Goal: Information Seeking & Learning: Learn about a topic

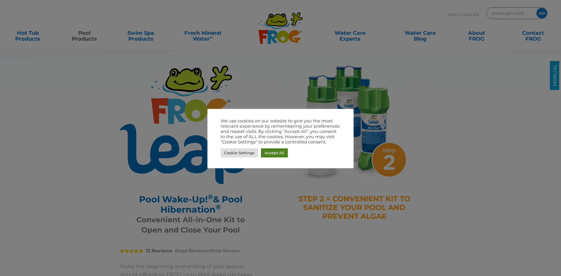
click at [268, 156] on link "Accept All" at bounding box center [274, 152] width 27 height 9
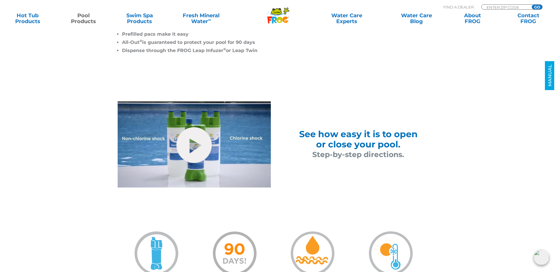
scroll to position [321, 0]
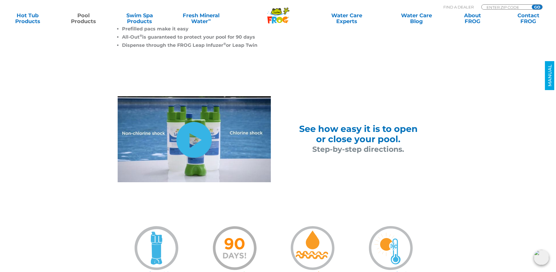
click at [192, 140] on link "hide-me" at bounding box center [194, 140] width 35 height 36
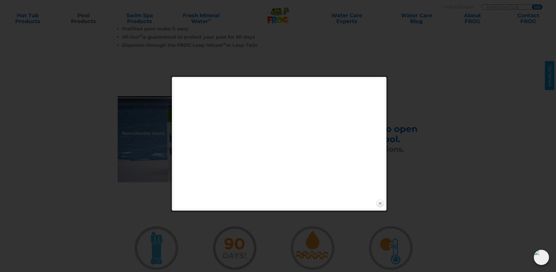
click at [381, 203] on link "Close" at bounding box center [380, 203] width 9 height 9
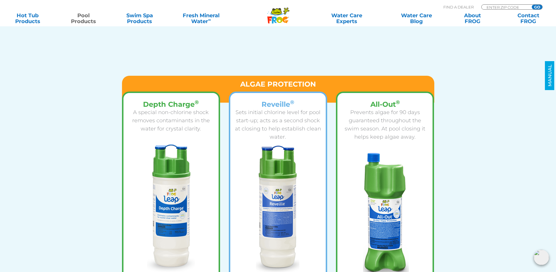
scroll to position [759, 0]
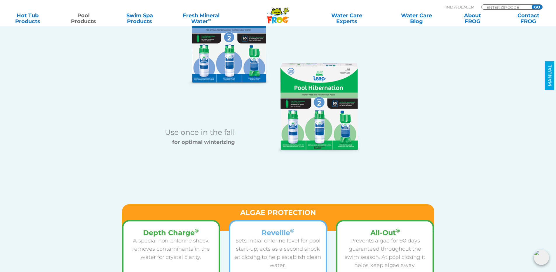
click at [340, 116] on img at bounding box center [319, 108] width 82 height 91
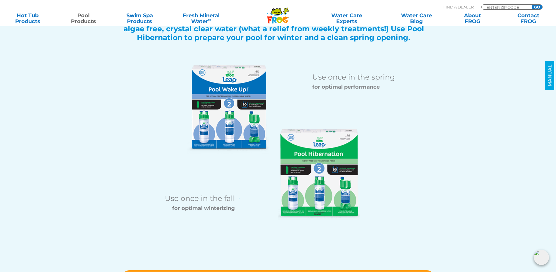
scroll to position [643, 0]
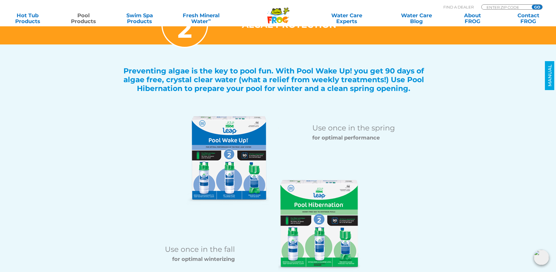
click at [297, 199] on img at bounding box center [319, 225] width 82 height 91
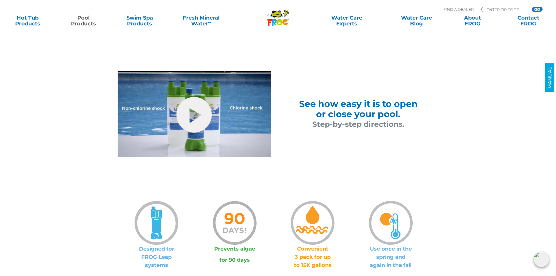
scroll to position [350, 0]
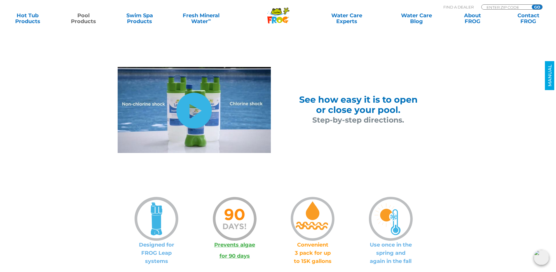
click at [197, 113] on link "hide-me" at bounding box center [194, 111] width 35 height 36
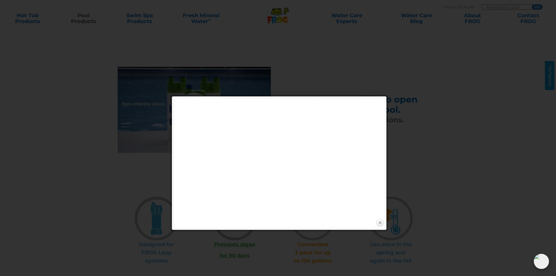
click at [378, 223] on link "Close" at bounding box center [380, 222] width 9 height 9
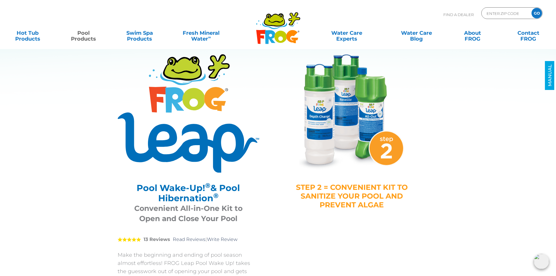
scroll to position [0, 0]
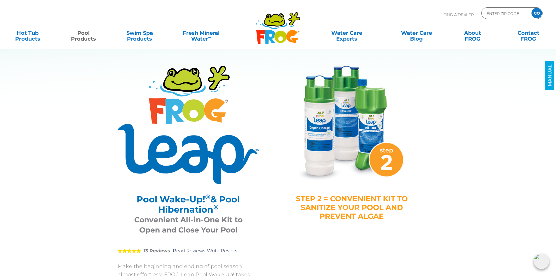
click at [329, 120] on img at bounding box center [352, 124] width 117 height 117
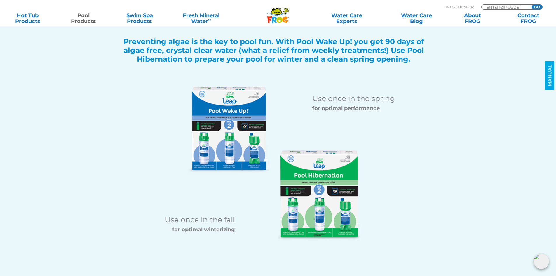
scroll to position [759, 0]
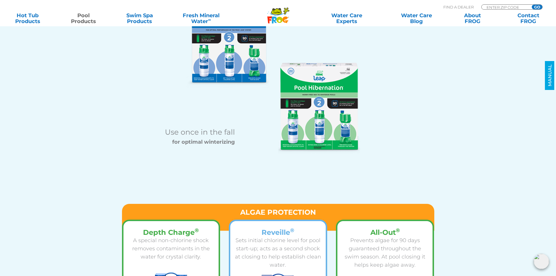
click at [307, 113] on img at bounding box center [319, 108] width 82 height 91
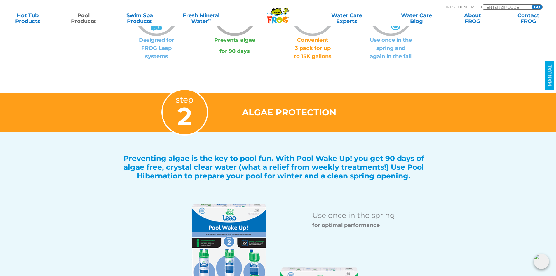
scroll to position [321, 0]
